Goal: Task Accomplishment & Management: Complete application form

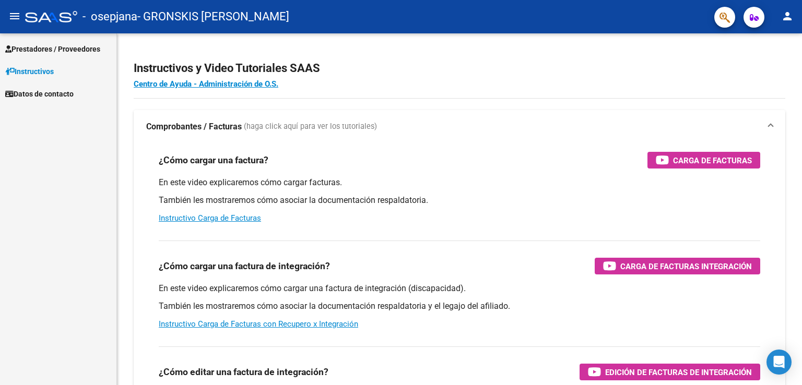
click at [49, 46] on span "Prestadores / Proveedores" at bounding box center [52, 48] width 95 height 11
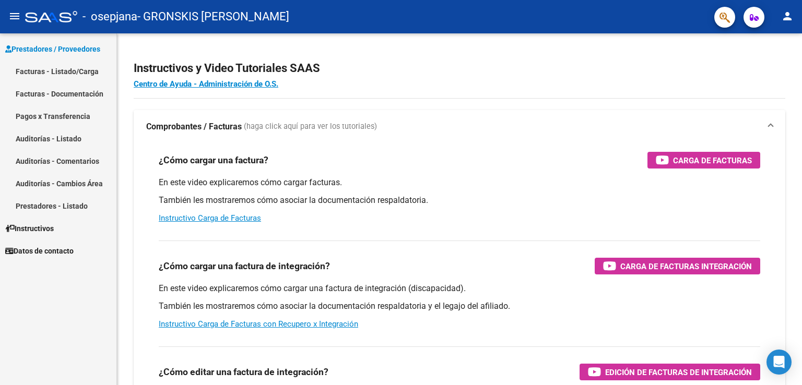
click at [50, 63] on link "Facturas - Listado/Carga" at bounding box center [58, 71] width 116 height 22
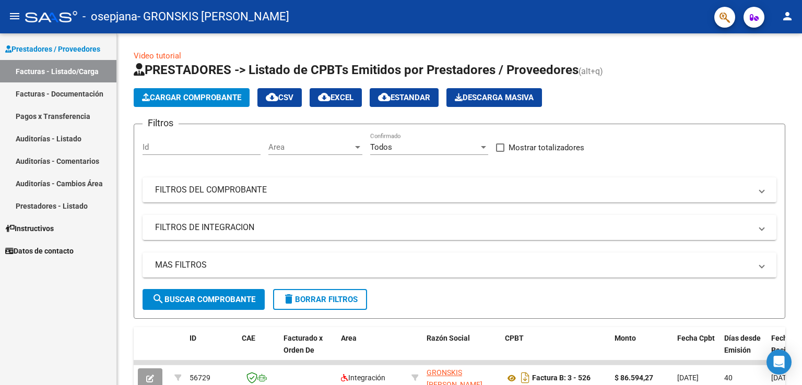
click at [233, 99] on span "Cargar Comprobante" at bounding box center [191, 97] width 99 height 9
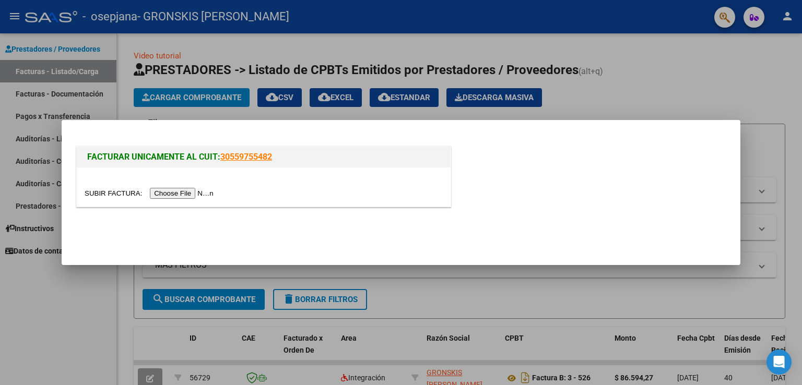
click at [206, 190] on input "file" at bounding box center [151, 193] width 132 height 11
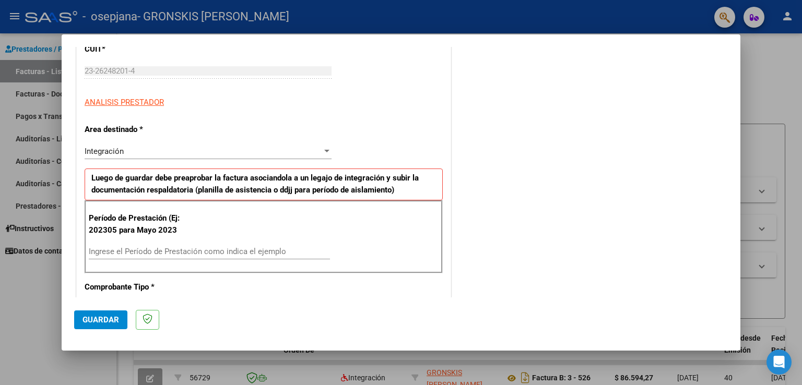
scroll to position [175, 0]
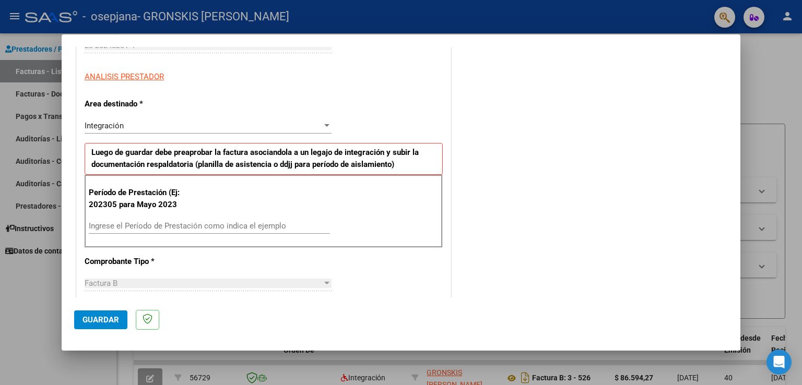
click at [239, 218] on div "Ingrese el Período de Prestación como indica el ejemplo" at bounding box center [209, 226] width 241 height 16
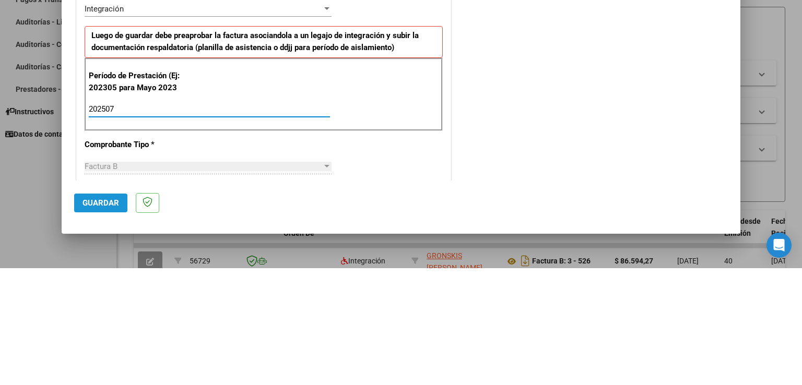
type input "202507"
click at [103, 321] on span "Guardar" at bounding box center [100, 319] width 37 height 9
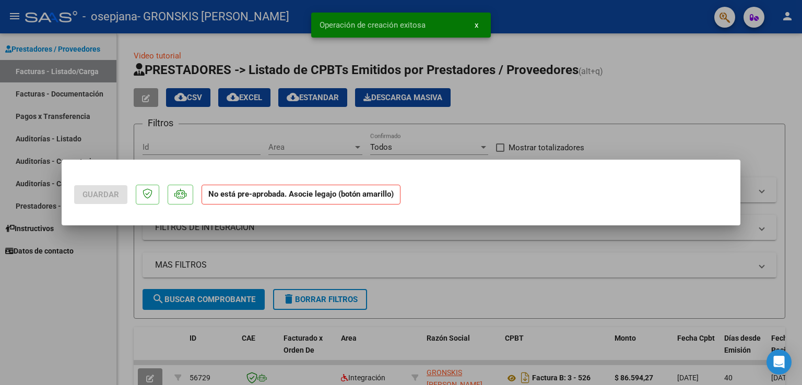
scroll to position [0, 0]
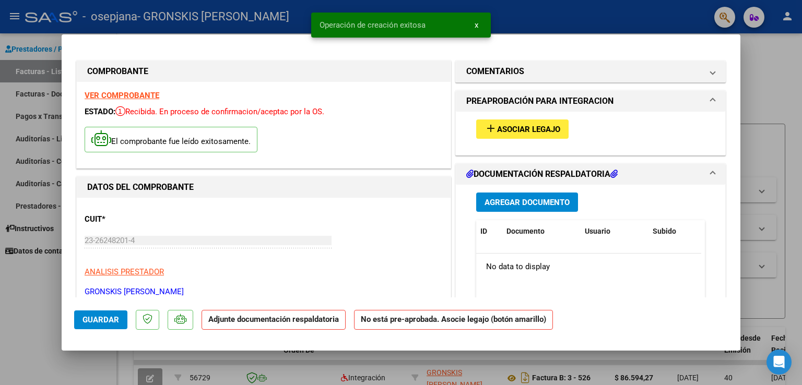
click at [497, 133] on span "Asociar Legajo" at bounding box center [528, 129] width 63 height 9
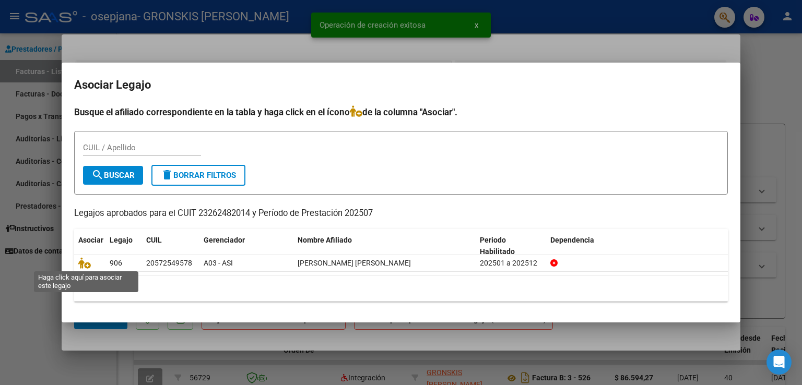
click at [84, 265] on icon at bounding box center [84, 262] width 13 height 11
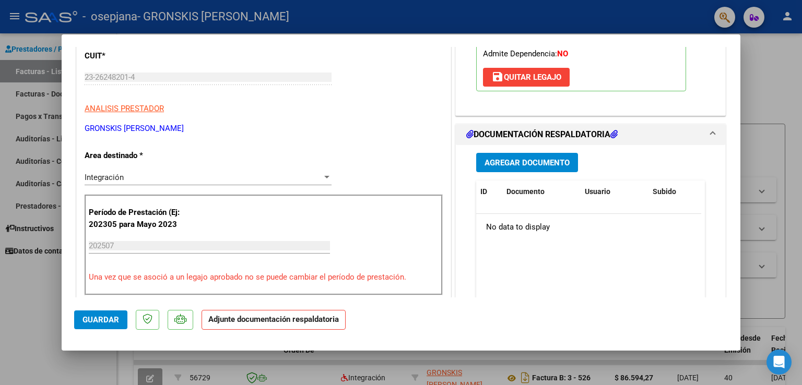
scroll to position [165, 0]
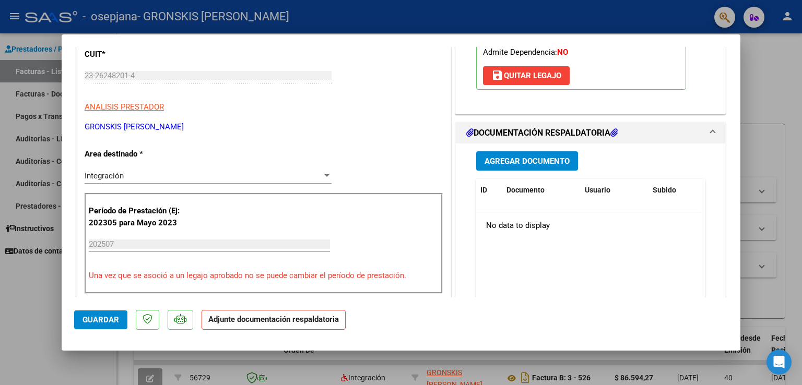
click at [551, 154] on button "Agregar Documento" at bounding box center [527, 160] width 102 height 19
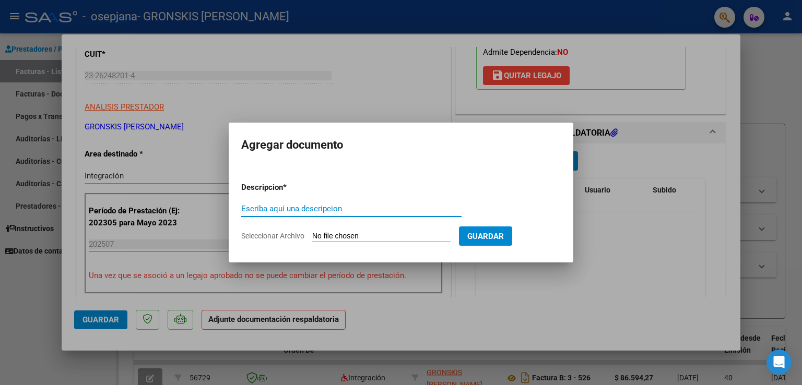
click at [411, 208] on input "Escriba aquí una descripcion" at bounding box center [351, 208] width 220 height 9
type input "Cae"
click at [407, 240] on input "Seleccionar Archivo" at bounding box center [381, 237] width 138 height 10
type input "C:\fakepath\Constatación de Comprobantes _ AFIP.pdf"
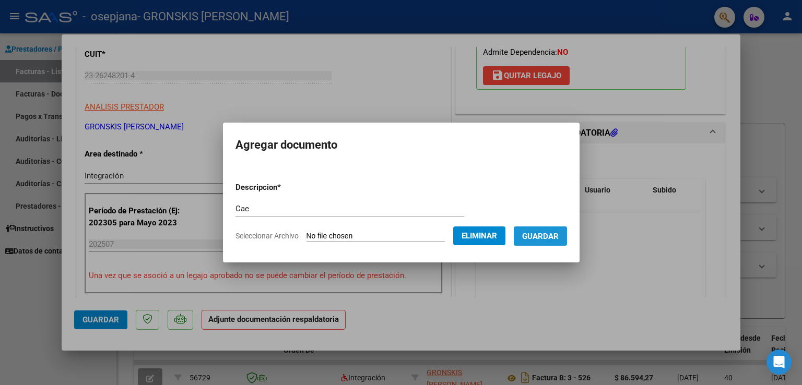
click at [545, 239] on span "Guardar" at bounding box center [540, 236] width 37 height 9
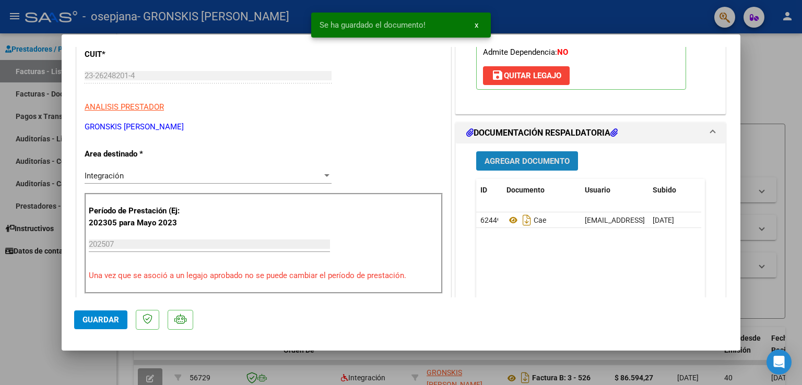
click at [539, 168] on button "Agregar Documento" at bounding box center [527, 160] width 102 height 19
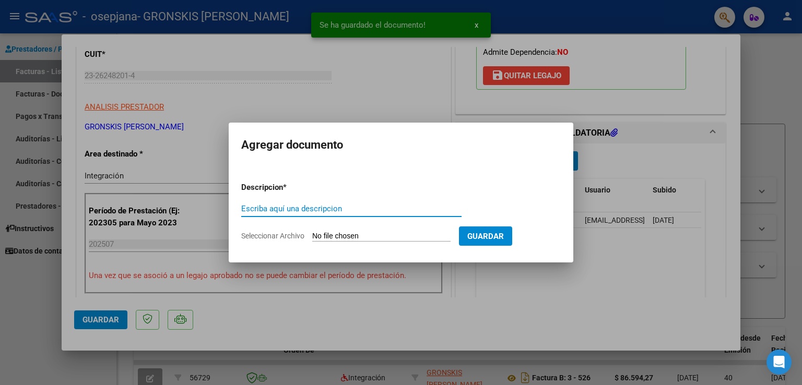
click at [421, 205] on input "Escriba aquí una descripcion" at bounding box center [351, 208] width 220 height 9
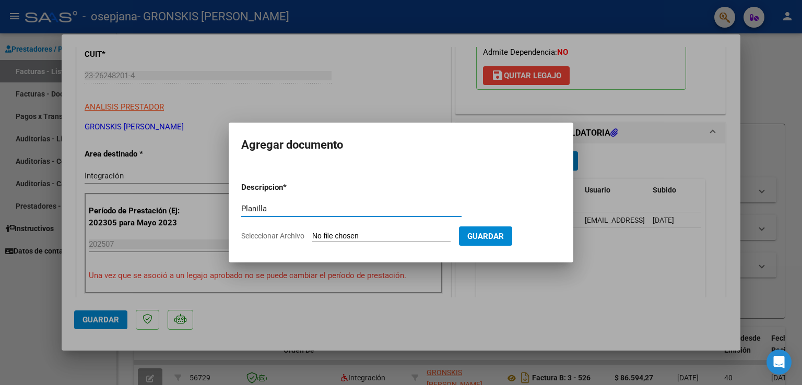
type input "Planilla"
click at [406, 232] on input "Seleccionar Archivo" at bounding box center [381, 237] width 138 height 10
type input "C:\fakepath\[PERSON_NAME] tomas.pdf"
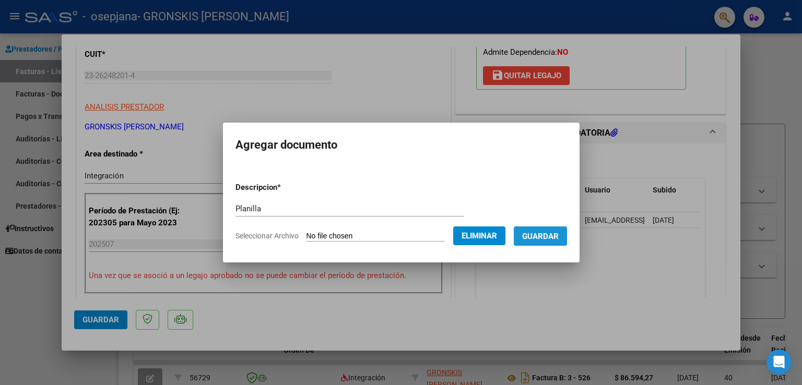
click at [558, 244] on button "Guardar" at bounding box center [540, 235] width 53 height 19
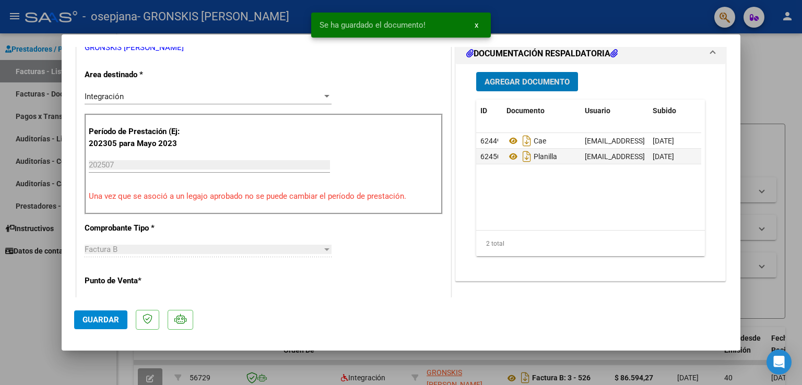
scroll to position [249, 0]
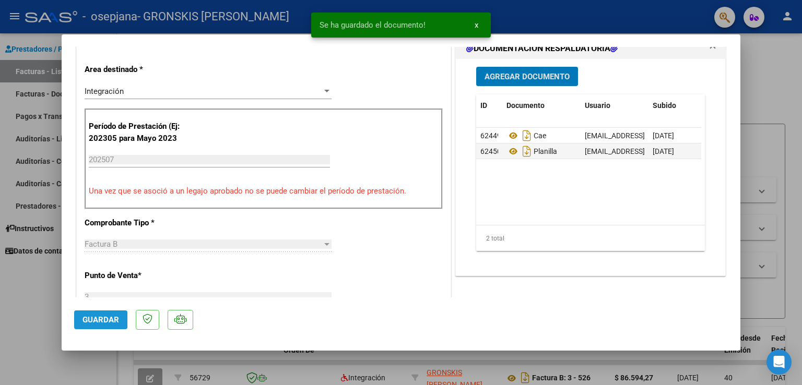
click at [115, 321] on span "Guardar" at bounding box center [100, 319] width 37 height 9
click at [106, 318] on span "Guardar" at bounding box center [100, 319] width 37 height 9
click at [754, 74] on div at bounding box center [401, 192] width 802 height 385
type input "$ 0,00"
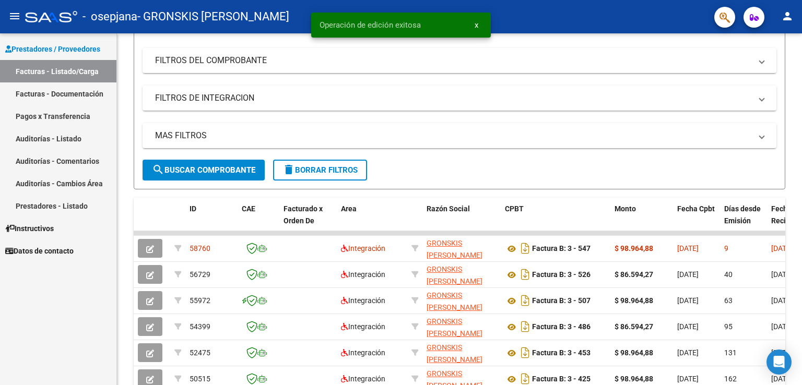
scroll to position [157, 0]
